Goal: Information Seeking & Learning: Understand process/instructions

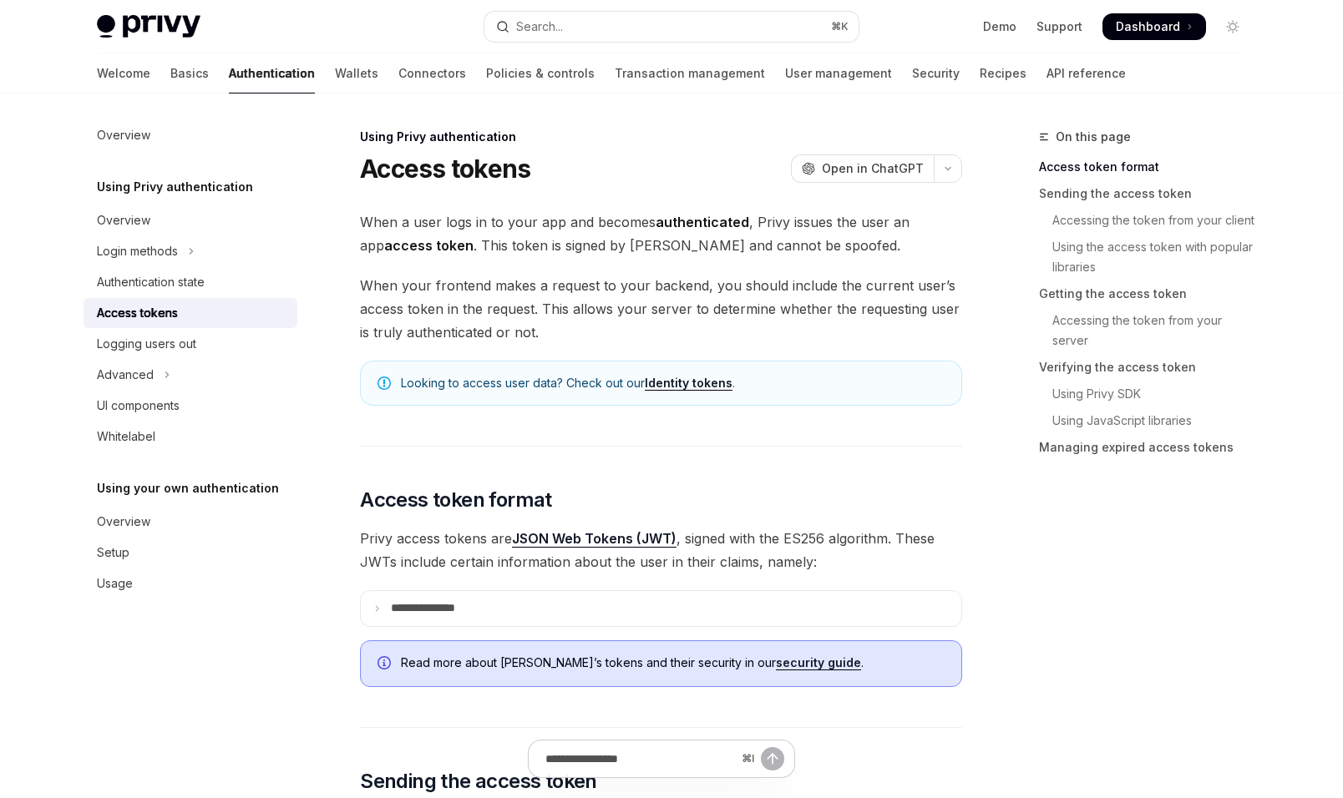
scroll to position [574, 0]
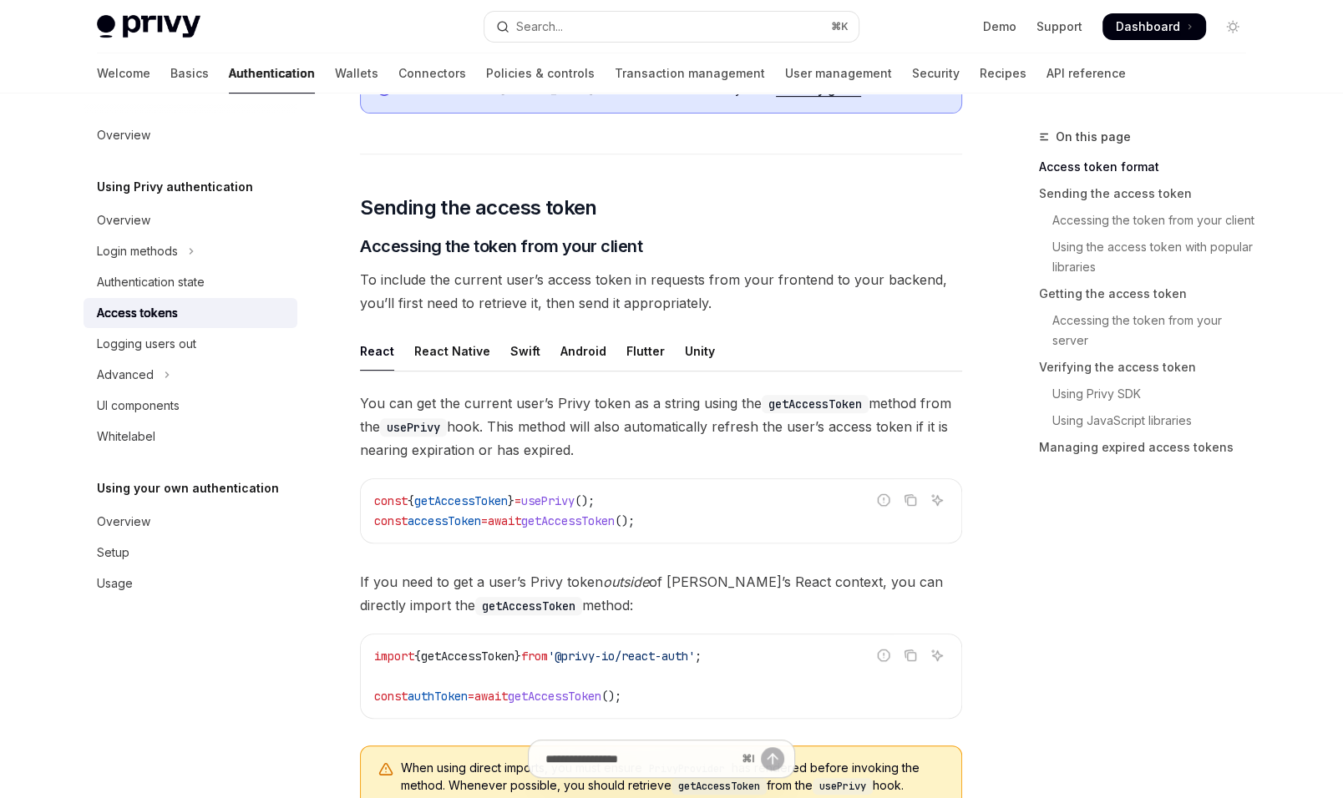
click at [477, 502] on span "getAccessToken" at bounding box center [461, 500] width 94 height 15
copy span "getAccessToken"
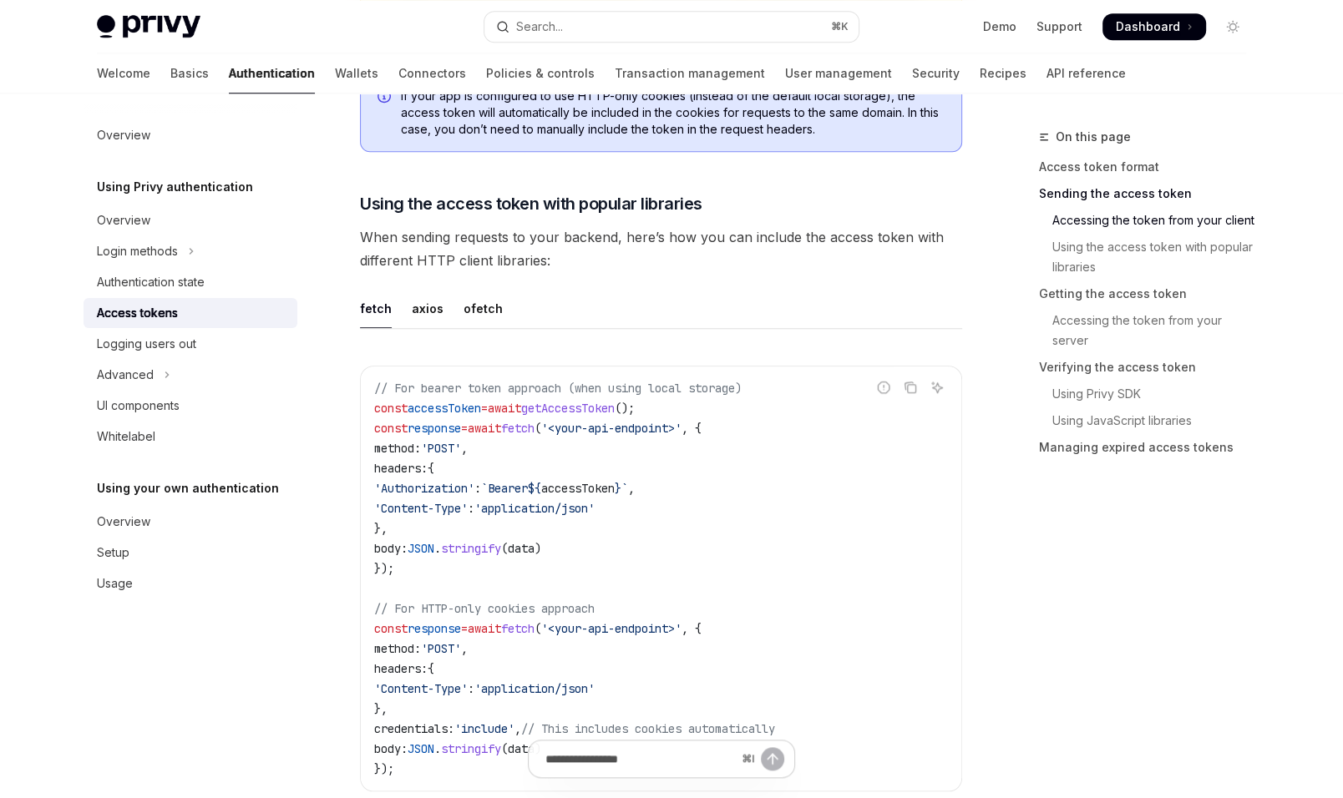
scroll to position [4455, 0]
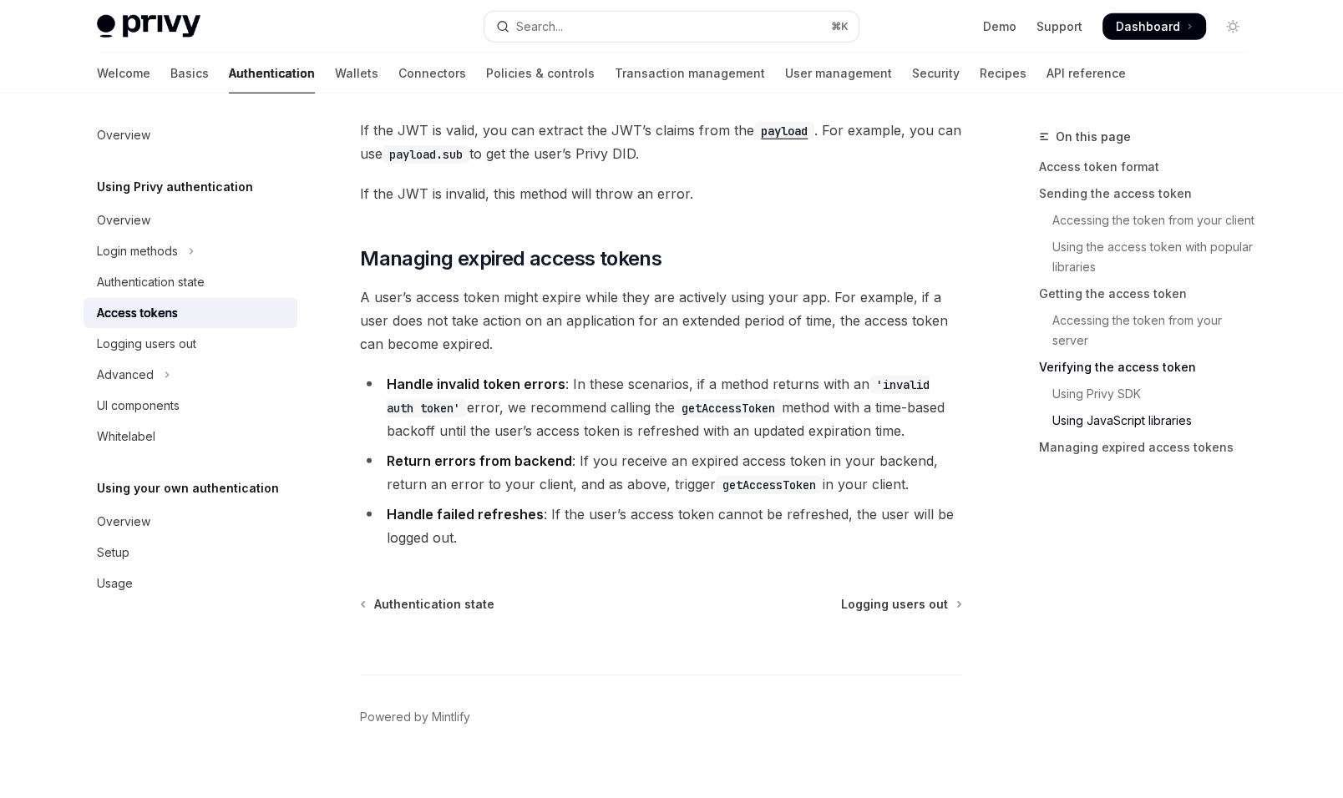
click at [550, 378] on strong "Handle invalid token errors" at bounding box center [476, 384] width 179 height 17
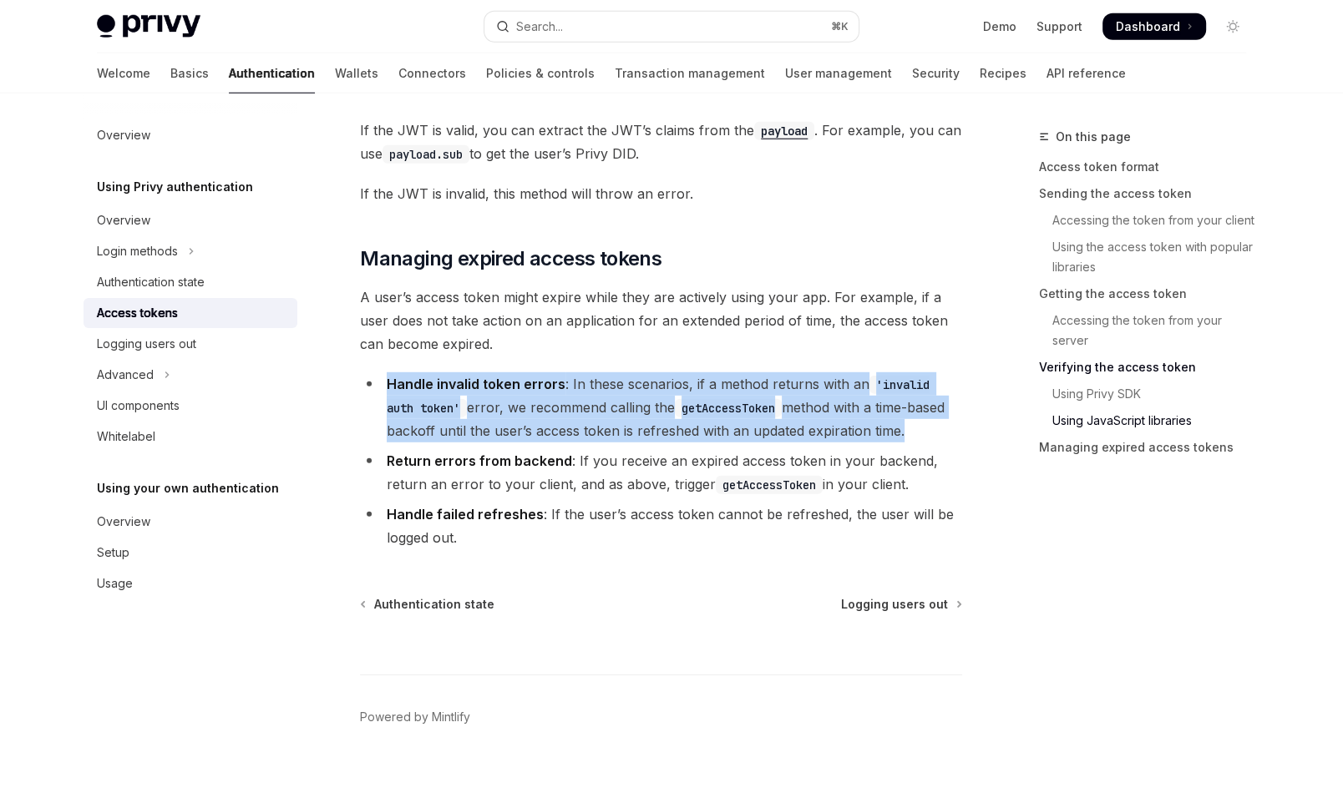
click at [550, 378] on strong "Handle invalid token errors" at bounding box center [476, 384] width 179 height 17
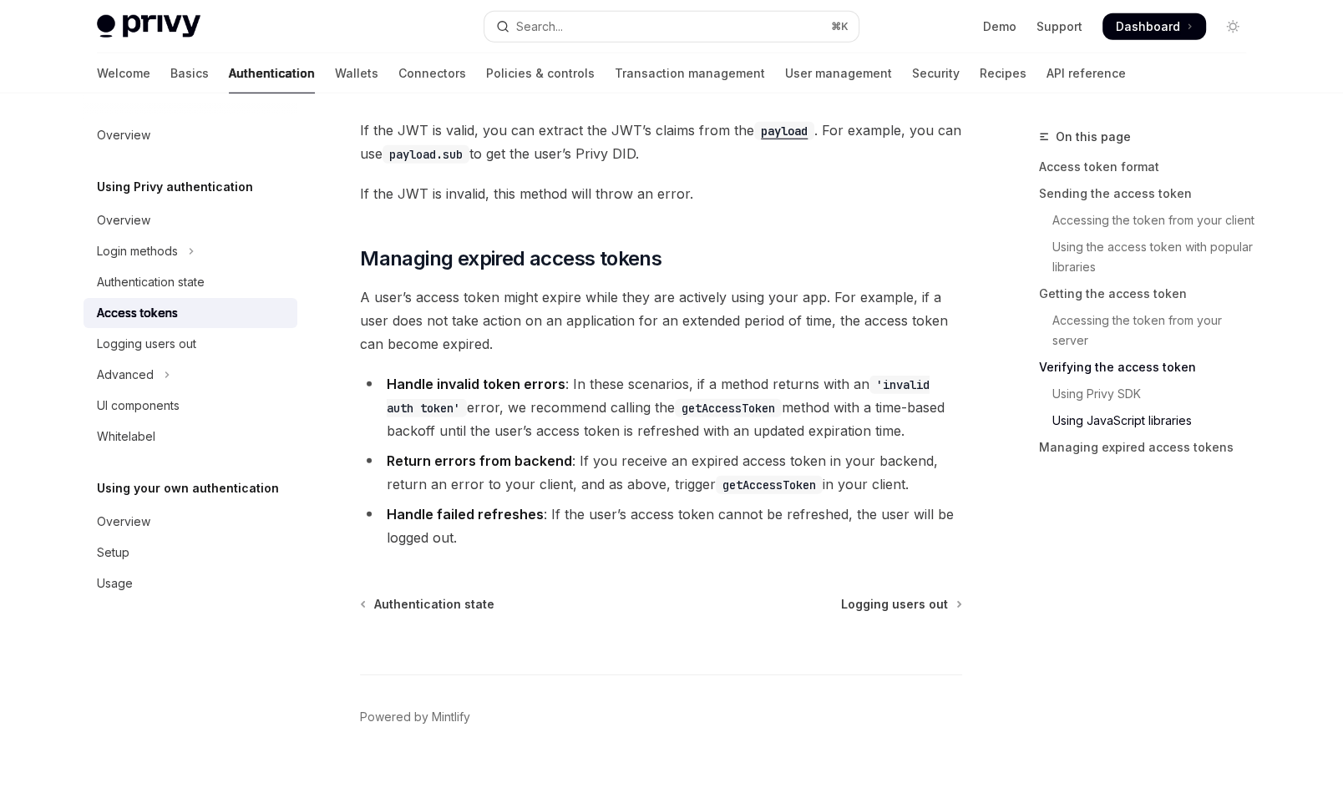
click at [586, 331] on span "A user’s access token might expire while they are actively using your app. For …" at bounding box center [661, 321] width 602 height 70
click at [675, 404] on code "getAccessToken" at bounding box center [728, 408] width 107 height 18
click at [675, 402] on code "getAccessToken" at bounding box center [728, 408] width 107 height 18
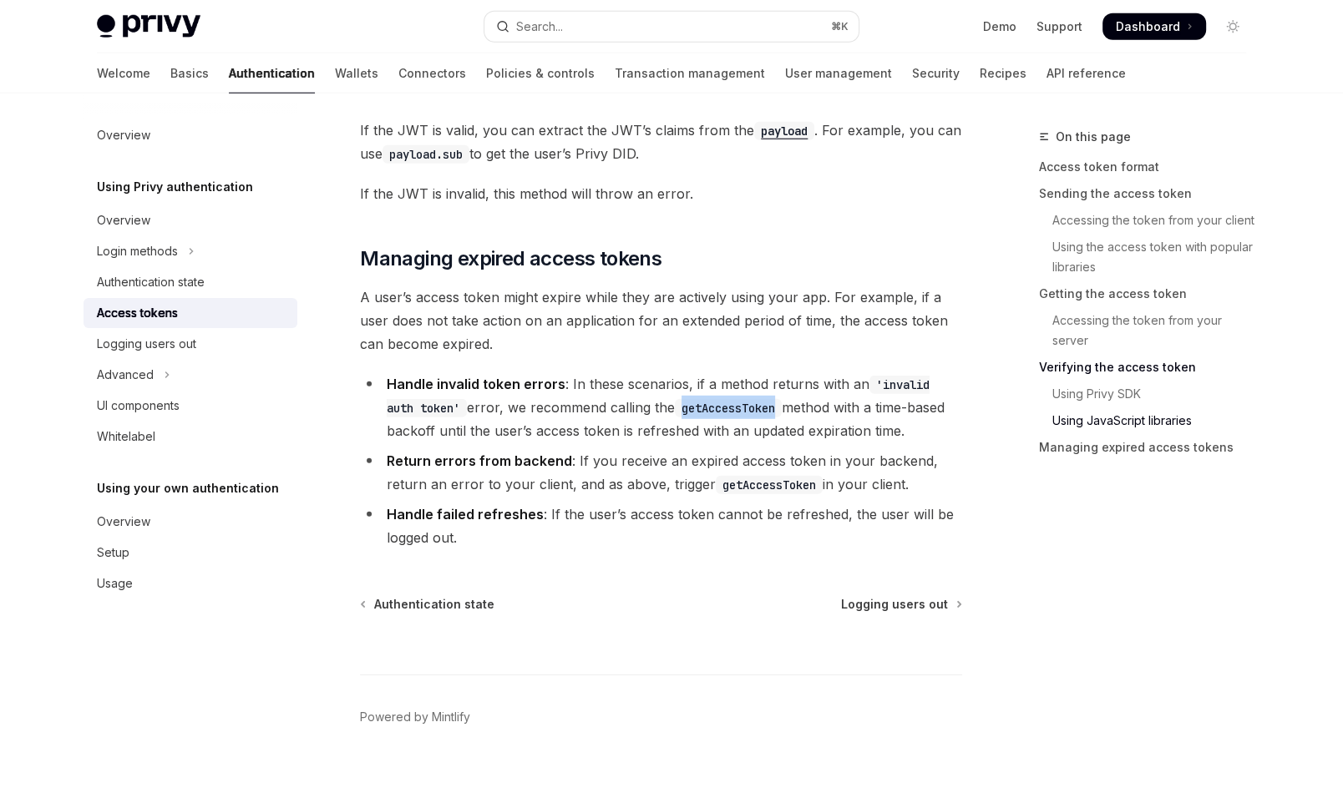
copy code "getAccessToken"
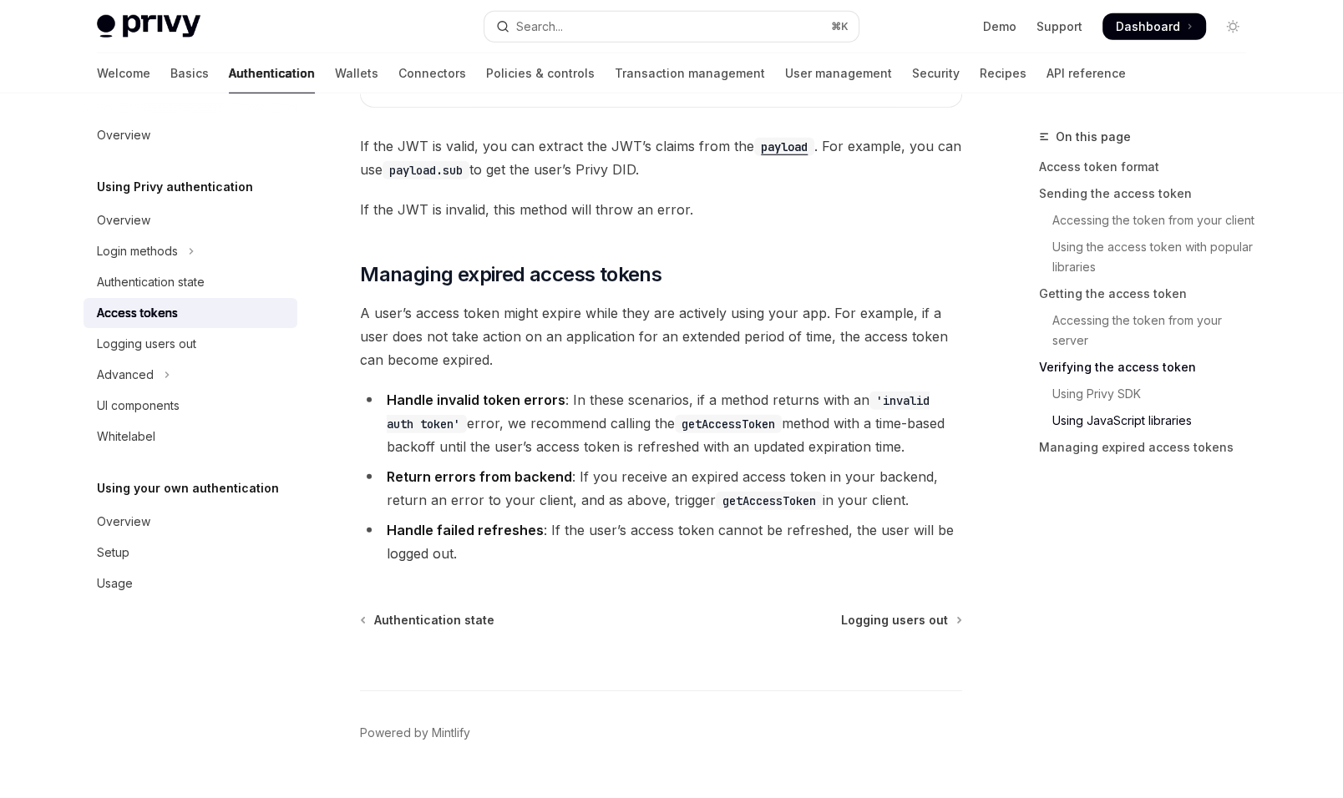
scroll to position [4465, 0]
